Goal: Transaction & Acquisition: Purchase product/service

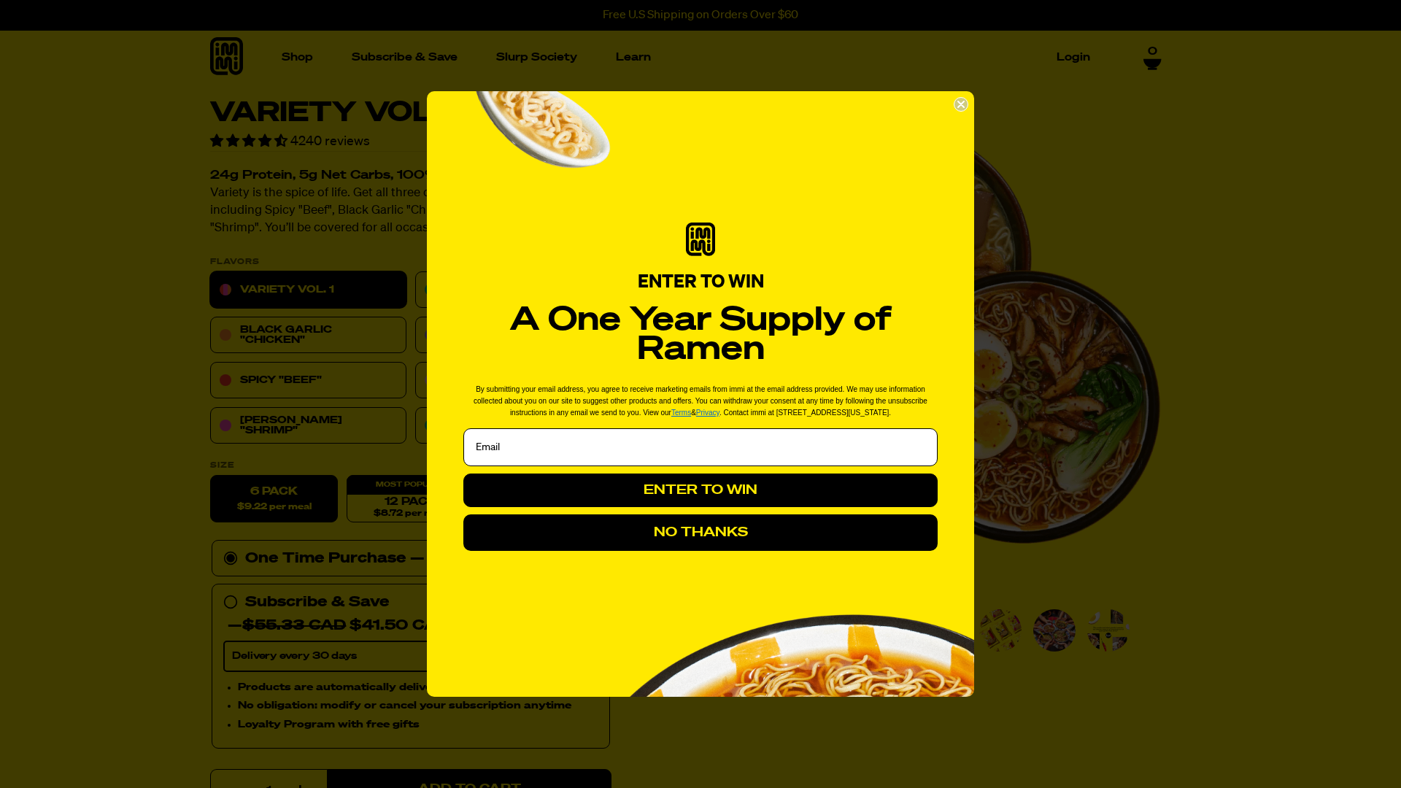
select select "highest-rating"
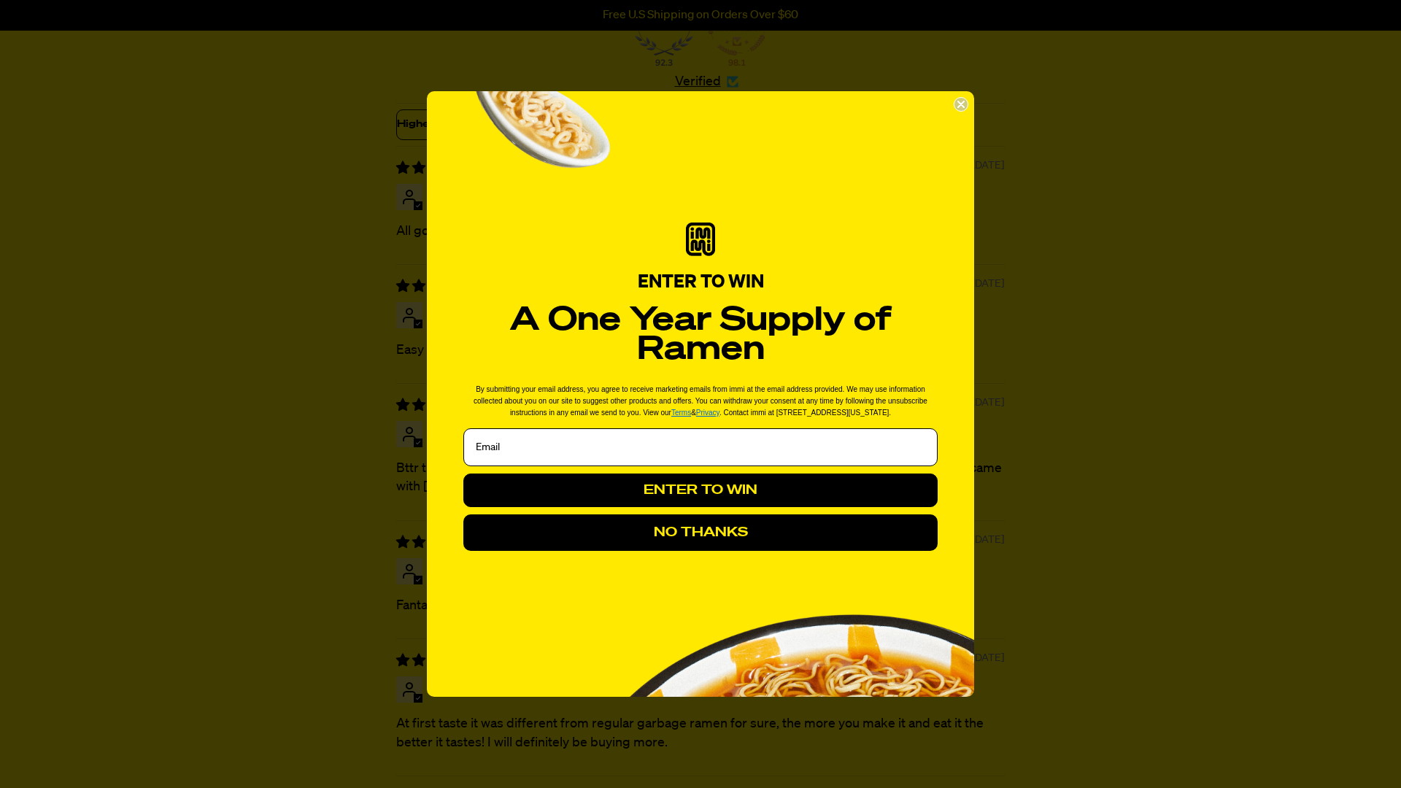
scroll to position [5557, 0]
